Goal: Find specific page/section: Find specific page/section

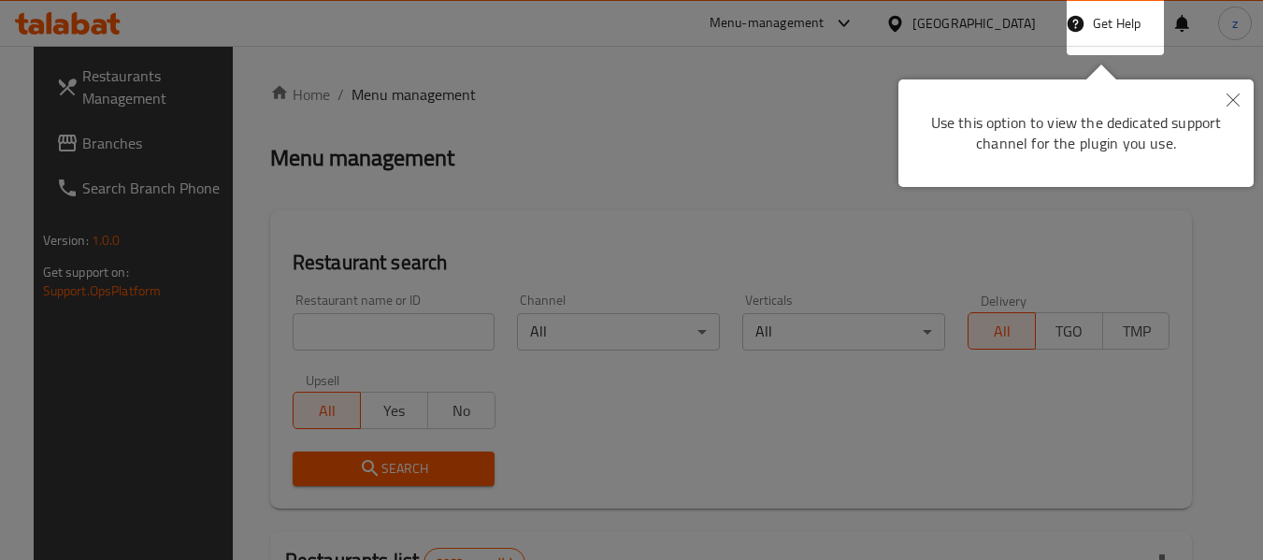
click at [556, 187] on div at bounding box center [631, 280] width 1263 height 560
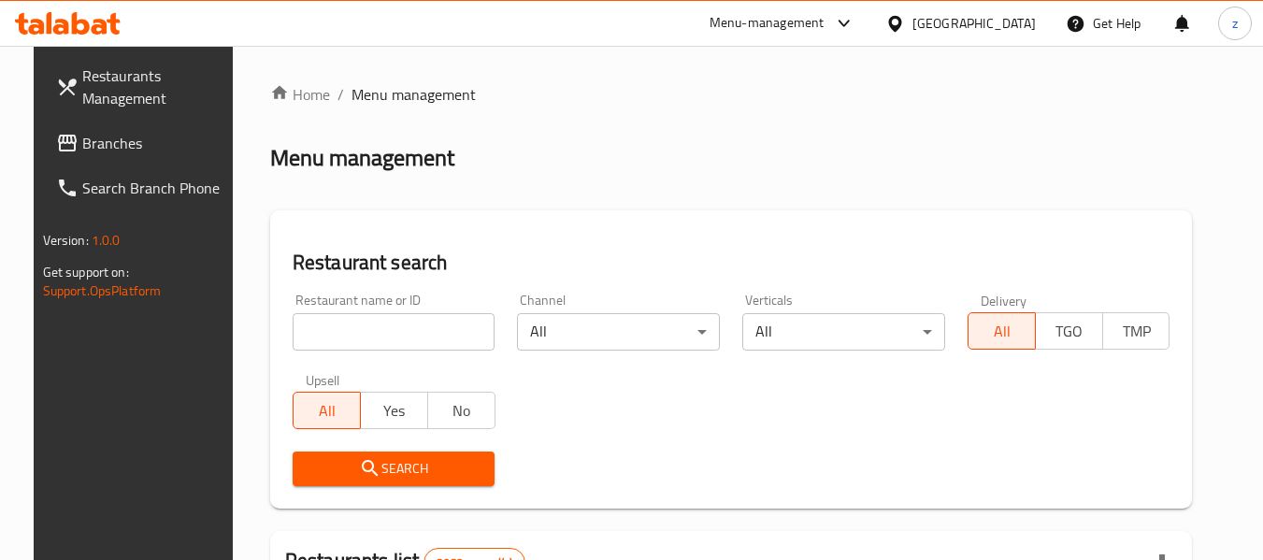
click at [999, 27] on div "[GEOGRAPHIC_DATA]" at bounding box center [973, 23] width 123 height 21
click at [824, 27] on div "Menu-management" at bounding box center [766, 23] width 115 height 22
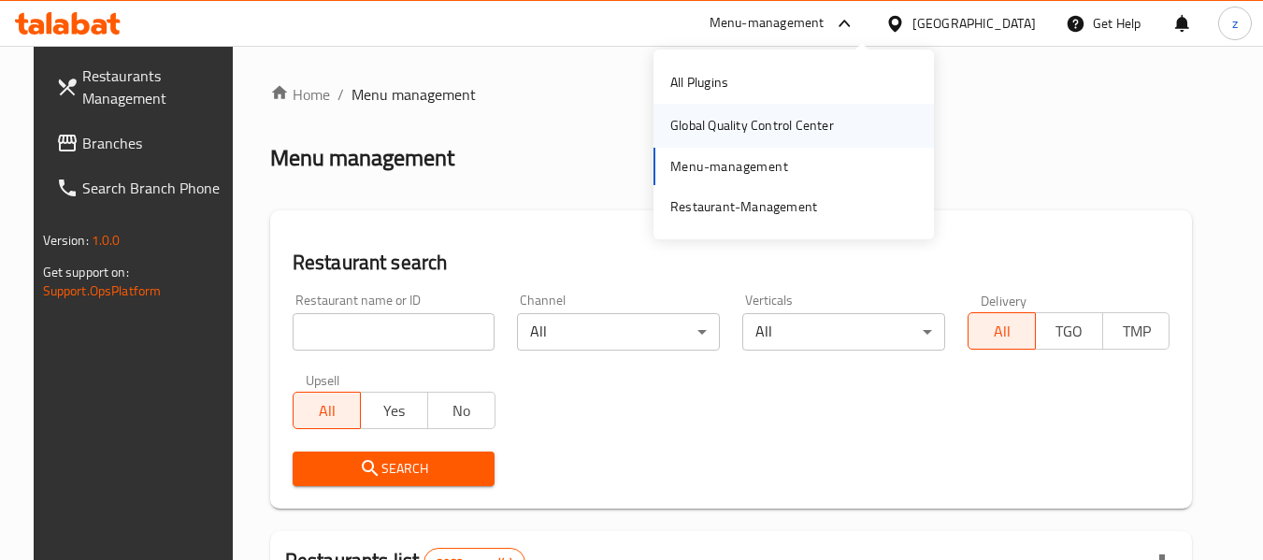
click at [729, 115] on div "Global Quality Control Center" at bounding box center [752, 125] width 164 height 21
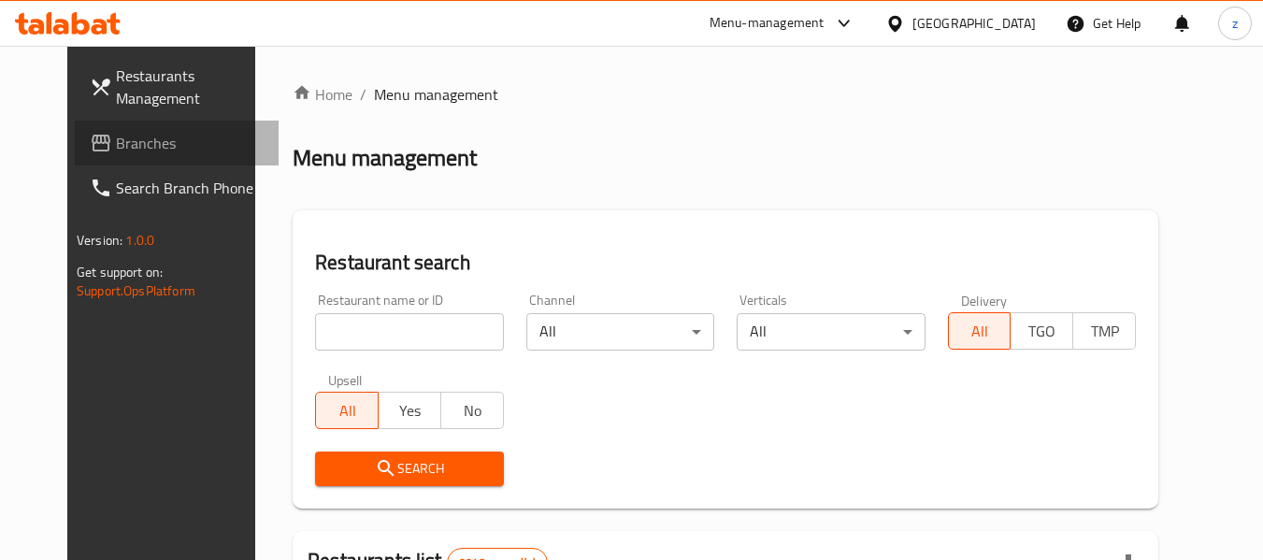
click at [116, 136] on span "Branches" at bounding box center [190, 143] width 148 height 22
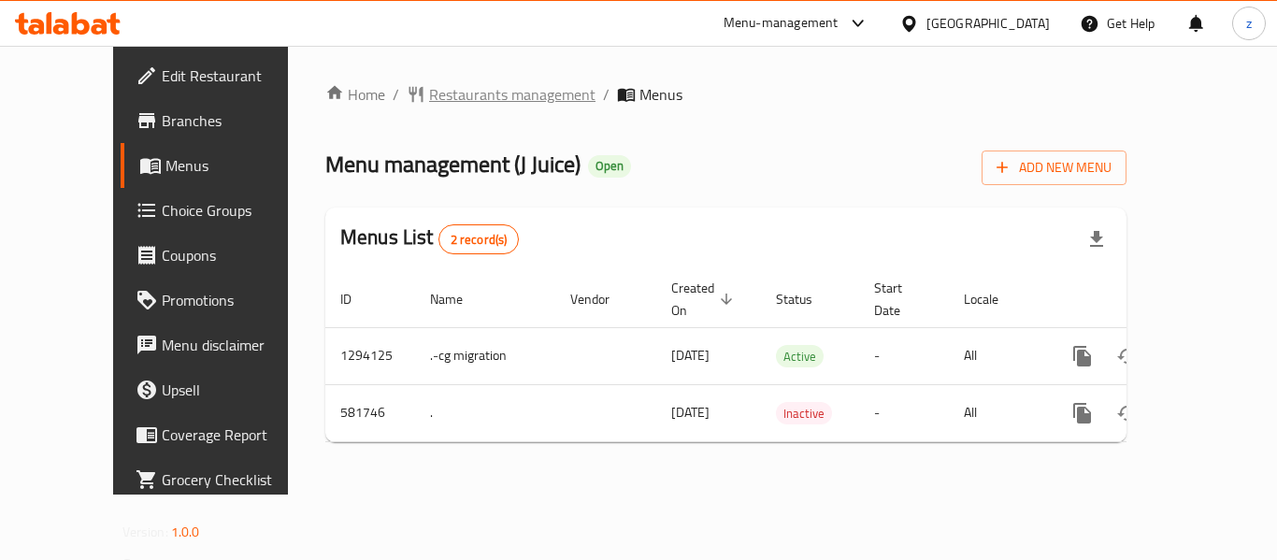
click at [429, 103] on span "Restaurants management" at bounding box center [512, 94] width 166 height 22
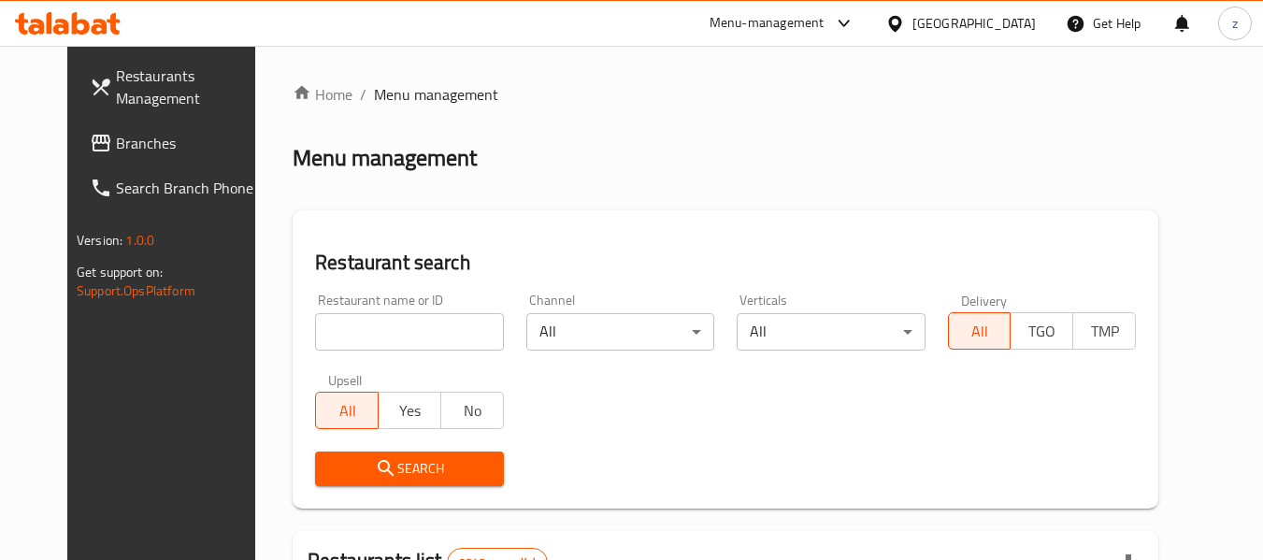
click at [346, 333] on input "search" at bounding box center [409, 331] width 188 height 37
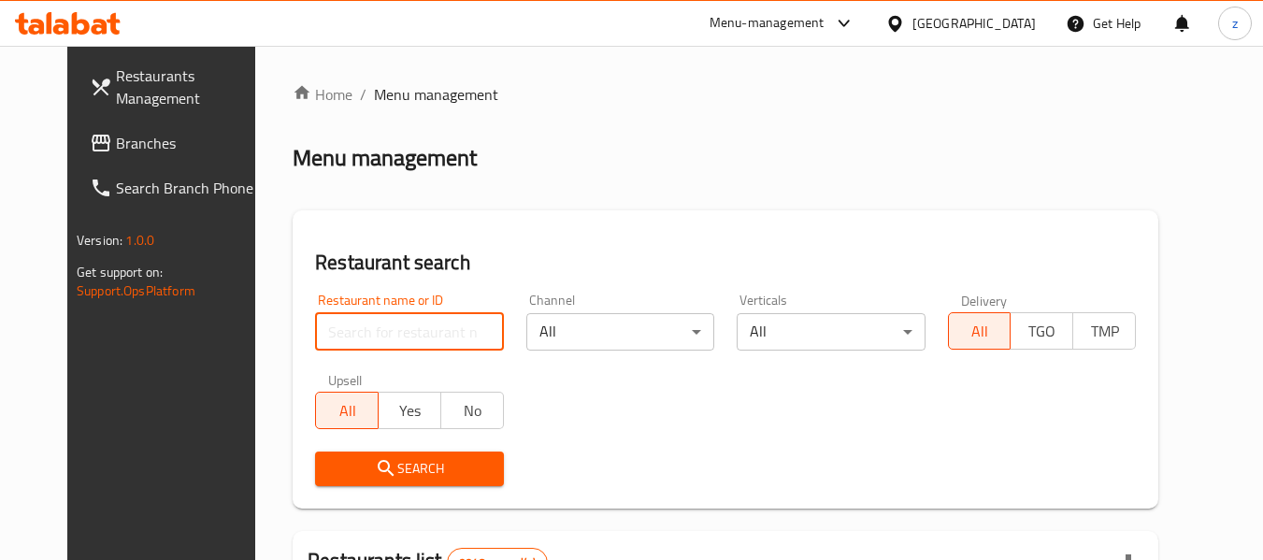
paste input "636874"
type input "636874"
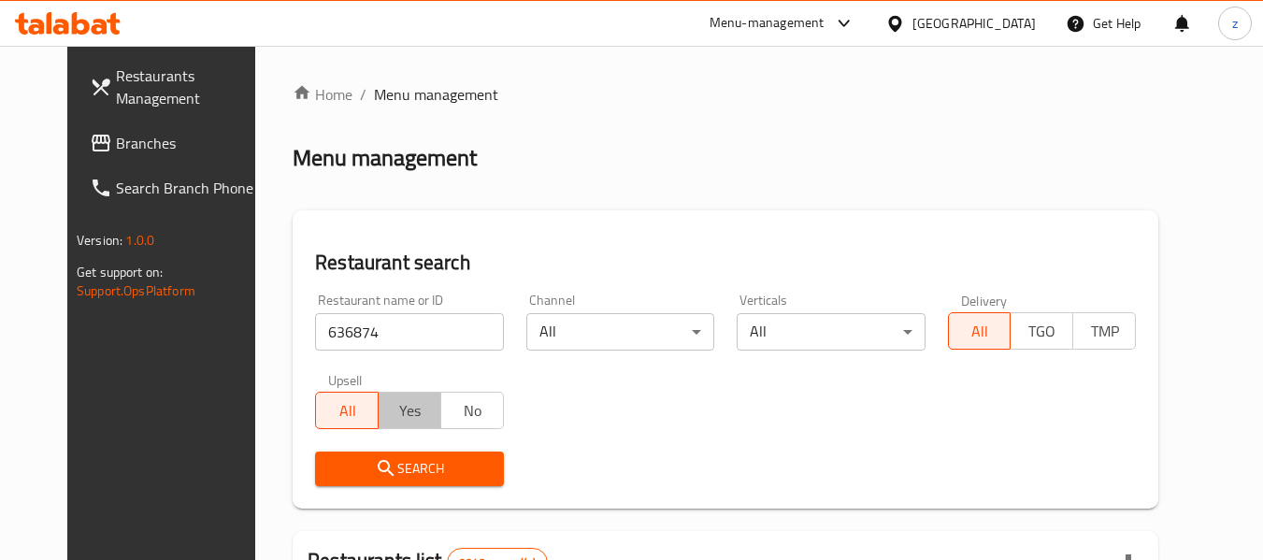
click at [403, 426] on button "Yes" at bounding box center [410, 410] width 64 height 37
click at [323, 414] on span "All" at bounding box center [347, 410] width 48 height 27
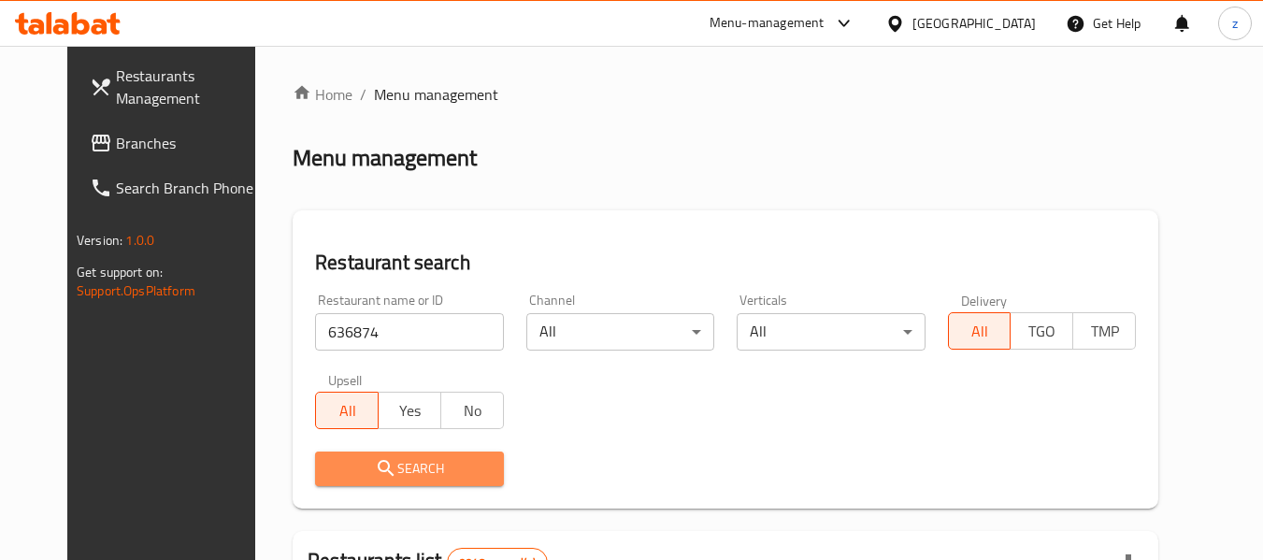
click at [374, 467] on span "Search" at bounding box center [409, 468] width 158 height 23
click at [374, 467] on div at bounding box center [631, 280] width 1263 height 560
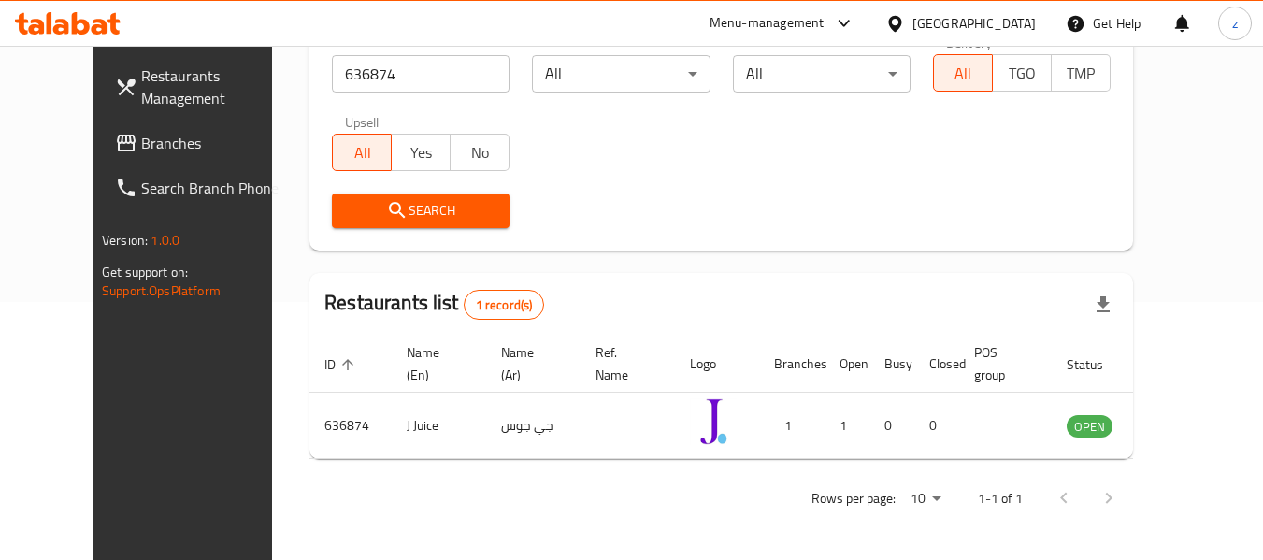
click at [702, 187] on div "Search" at bounding box center [721, 210] width 801 height 57
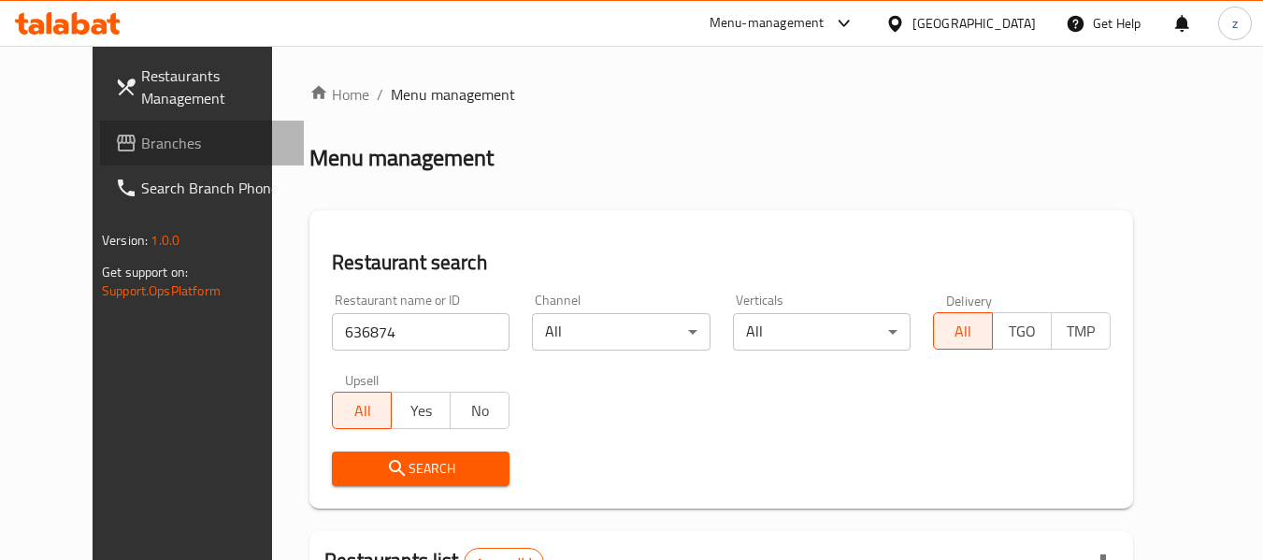
click at [121, 161] on link "Branches" at bounding box center [202, 143] width 204 height 45
